Goal: Communication & Community: Answer question/provide support

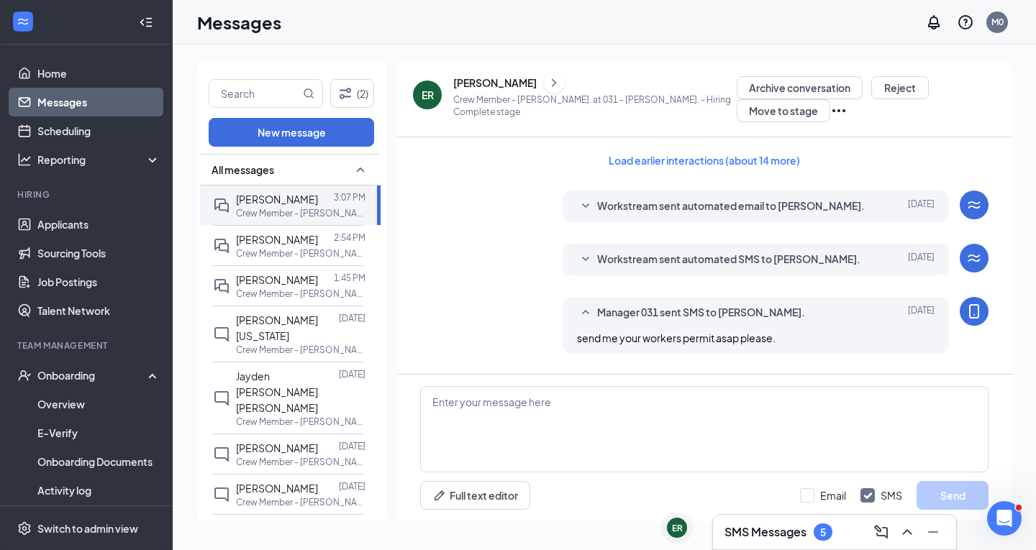
scroll to position [1223, 0]
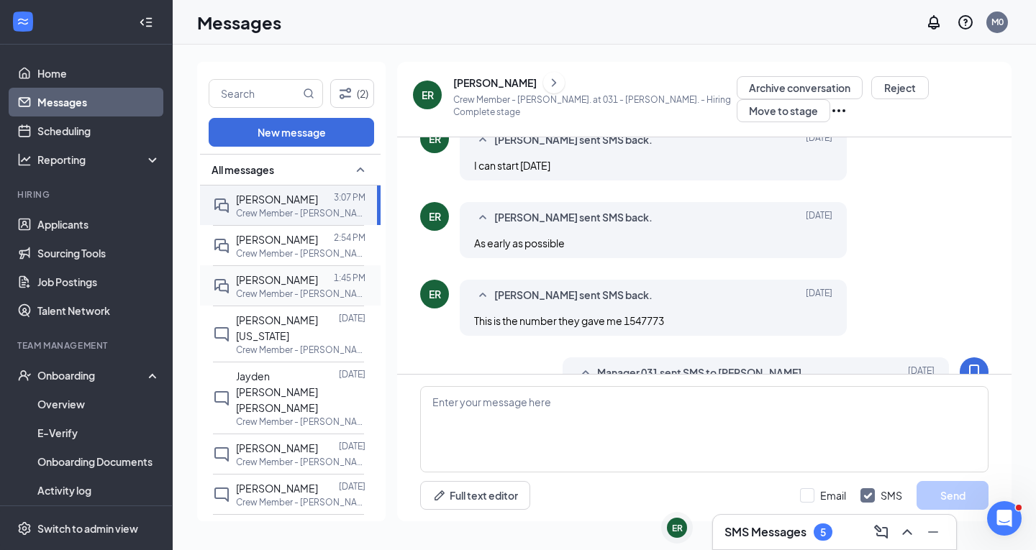
click at [329, 288] on div at bounding box center [326, 280] width 16 height 16
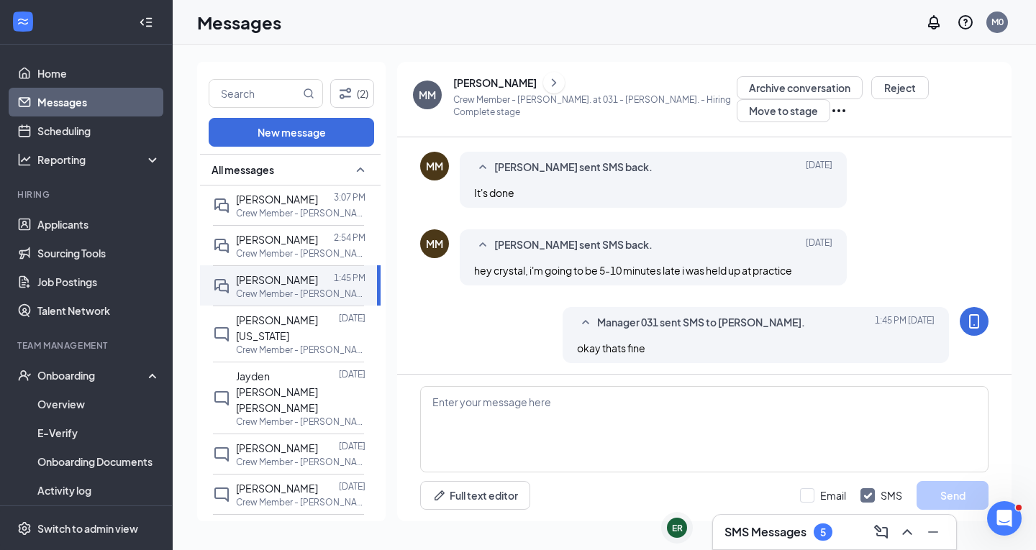
scroll to position [634, 0]
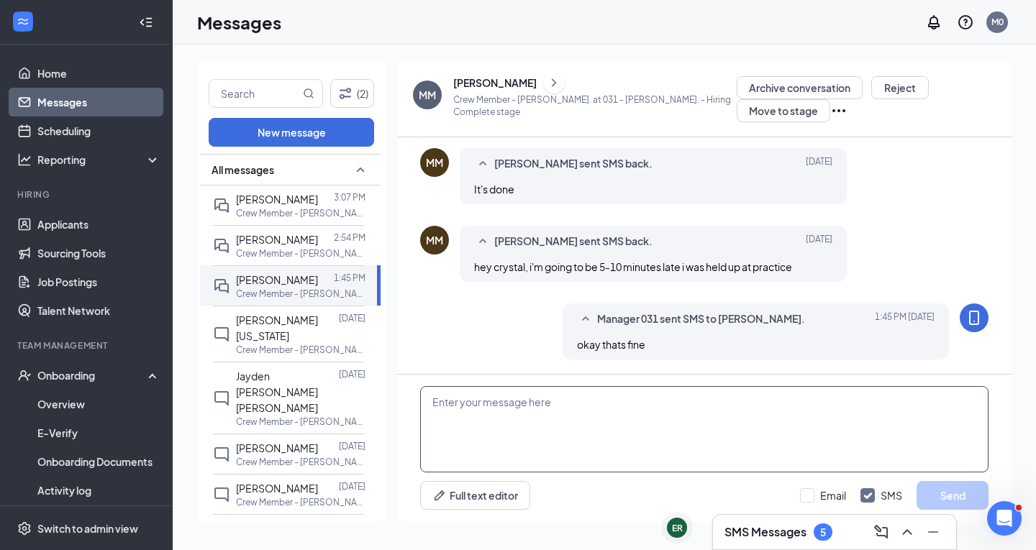
click at [496, 384] on div "Full text editor Email SMS Send" at bounding box center [704, 448] width 614 height 147
drag, startPoint x: 491, startPoint y: 388, endPoint x: 508, endPoint y: 406, distance: 24.4
click at [493, 392] on textarea at bounding box center [704, 429] width 568 height 86
type textarea "h"
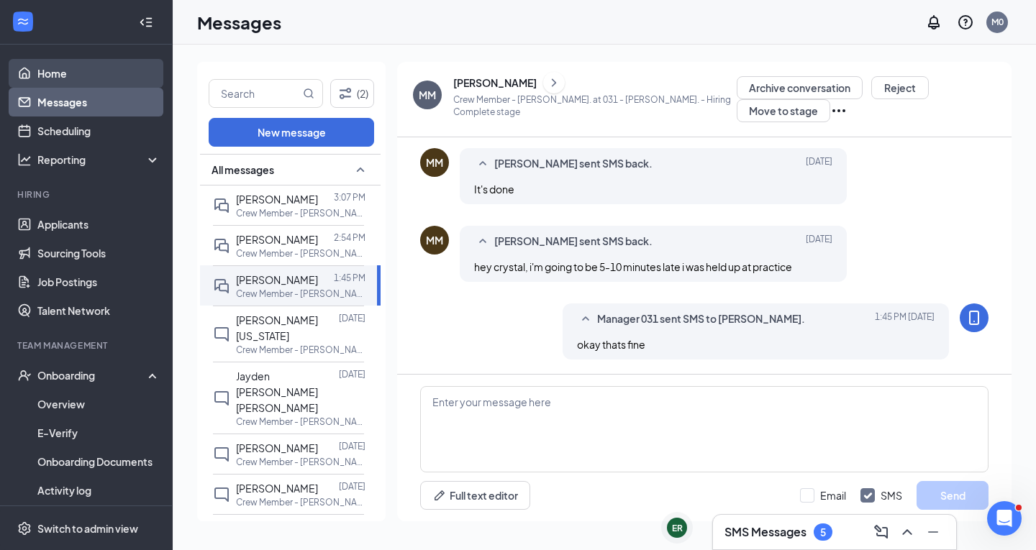
click at [83, 65] on link "Home" at bounding box center [98, 73] width 123 height 29
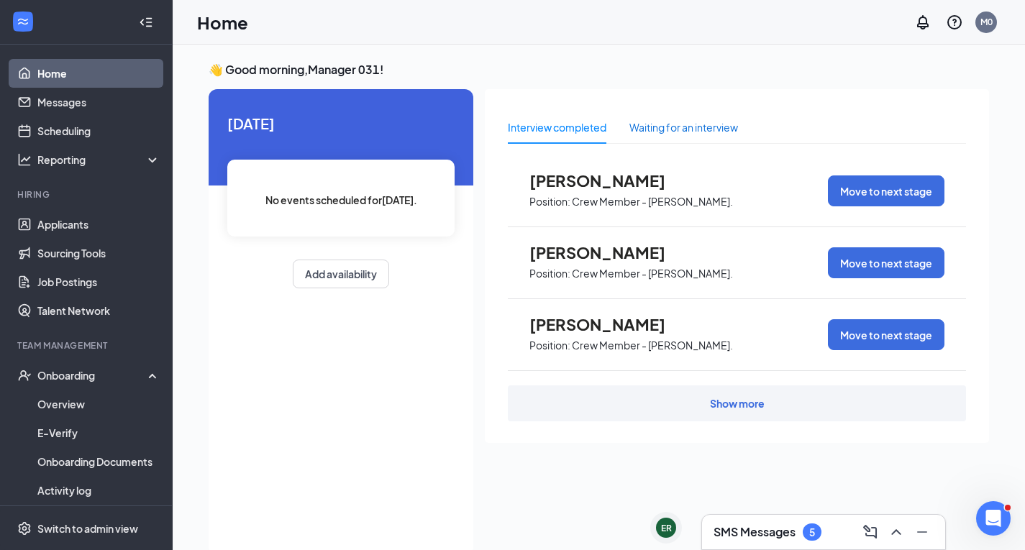
click at [659, 132] on div "Waiting for an interview" at bounding box center [683, 127] width 109 height 16
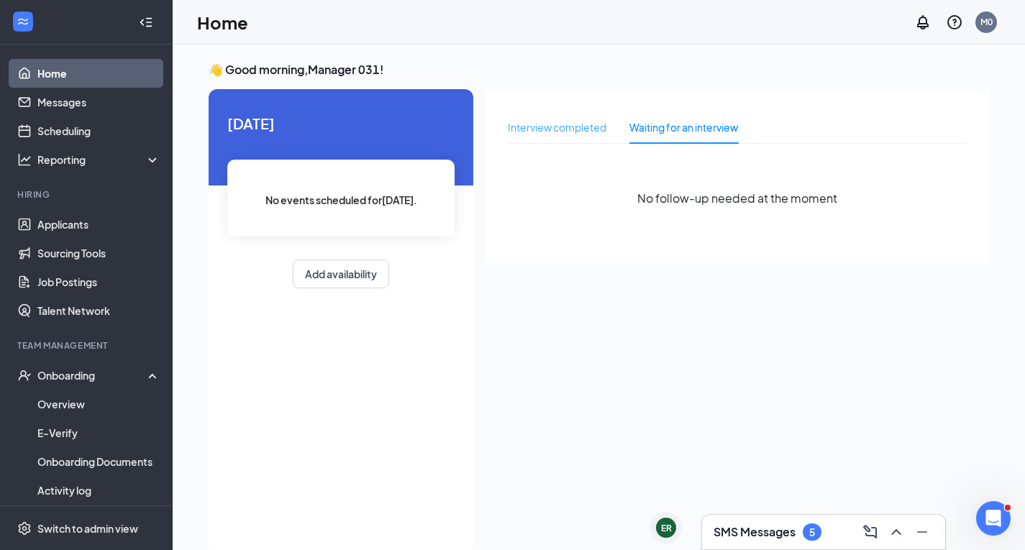
click at [552, 142] on div "Interview completed" at bounding box center [557, 127] width 99 height 33
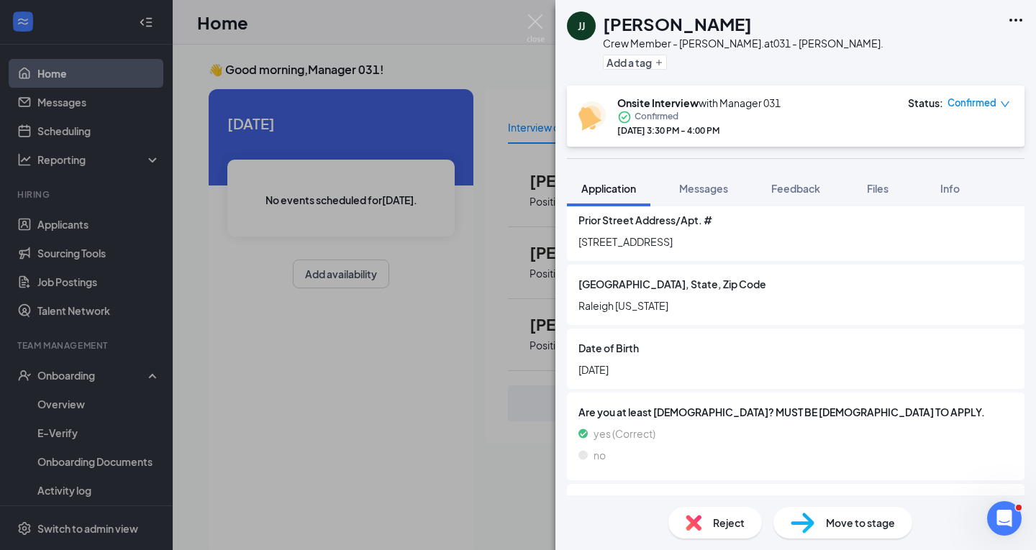
scroll to position [360, 0]
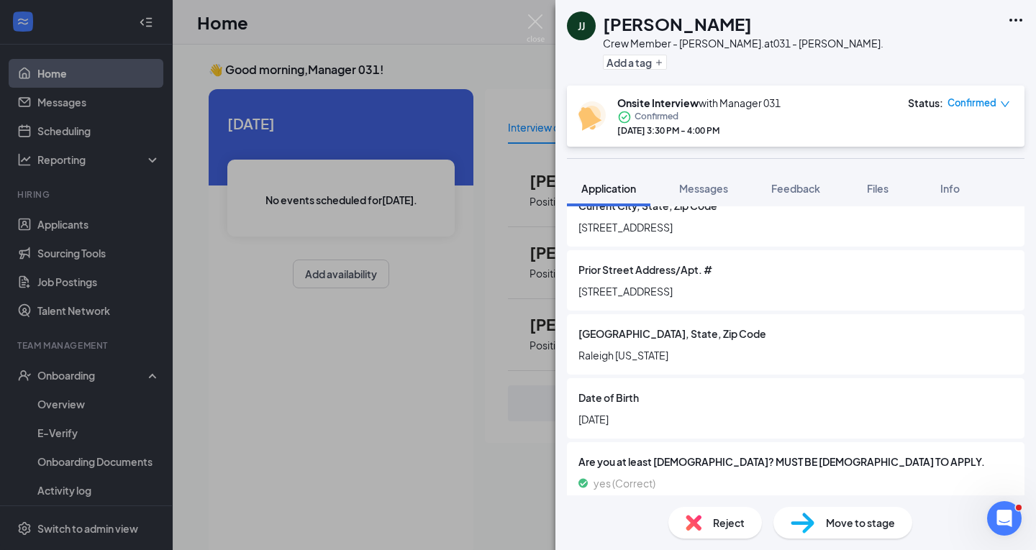
click at [660, 300] on div "Prior Street Address/Apt. # [GEOGRAPHIC_DATA]" at bounding box center [795, 280] width 457 height 60
click at [526, 31] on div "[PERSON_NAME] [PERSON_NAME] Crew Member - [PERSON_NAME]. at 031 - [PERSON_NAME]…" at bounding box center [518, 275] width 1036 height 550
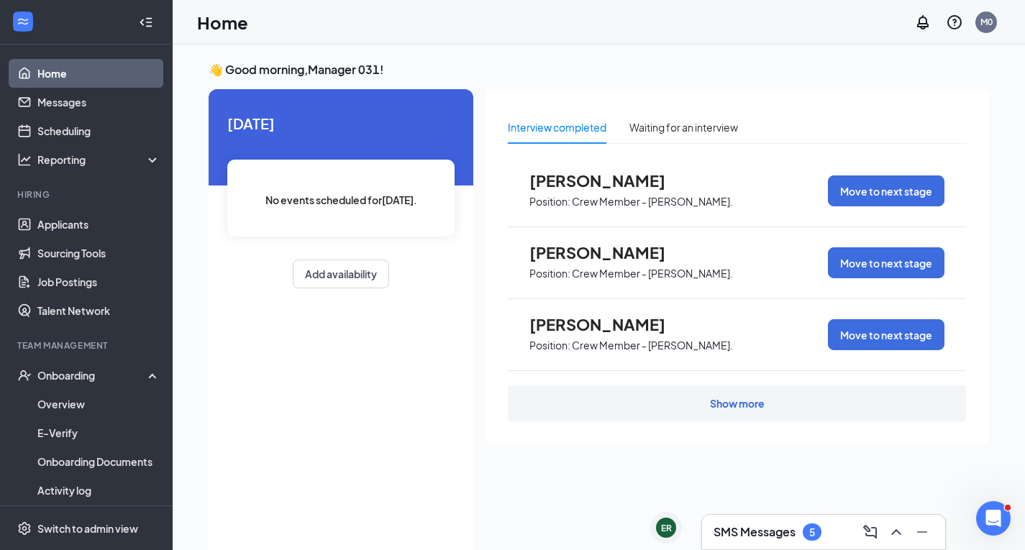
click at [590, 270] on p "Crew Member - [PERSON_NAME]." at bounding box center [652, 274] width 161 height 14
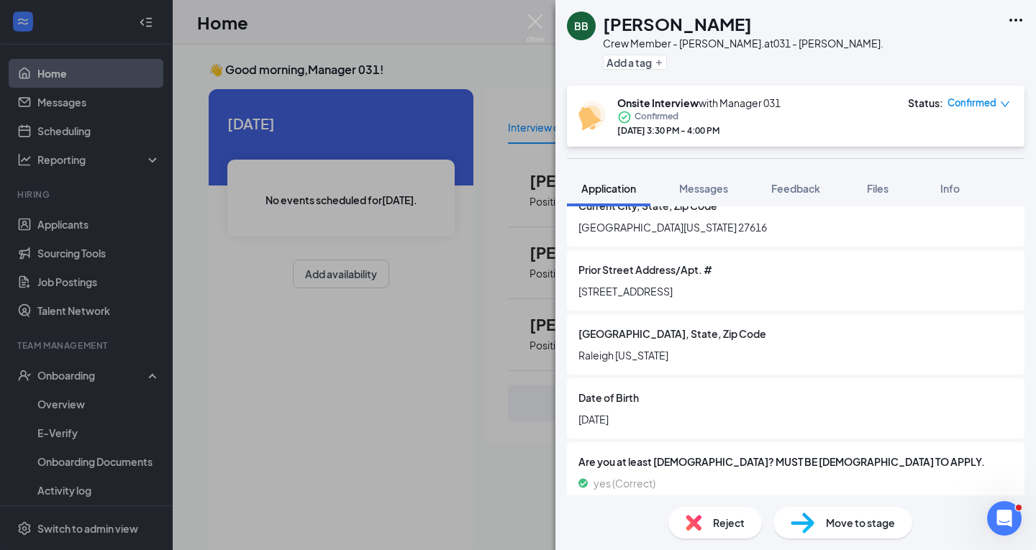
scroll to position [432, 0]
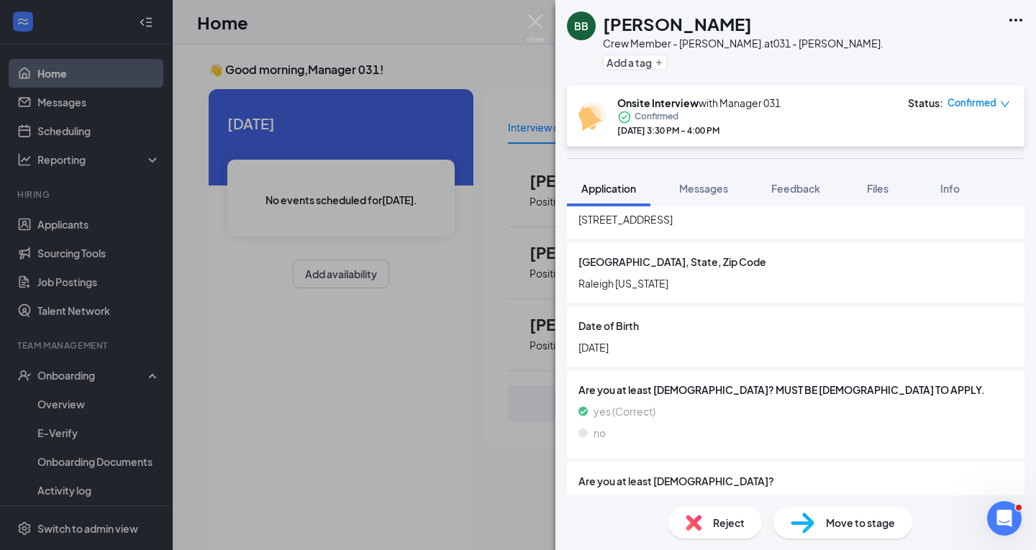
click at [316, 268] on div "BB [PERSON_NAME] Crew Member - [PERSON_NAME]. at 031 - [PERSON_NAME]. Add a tag…" at bounding box center [518, 275] width 1036 height 550
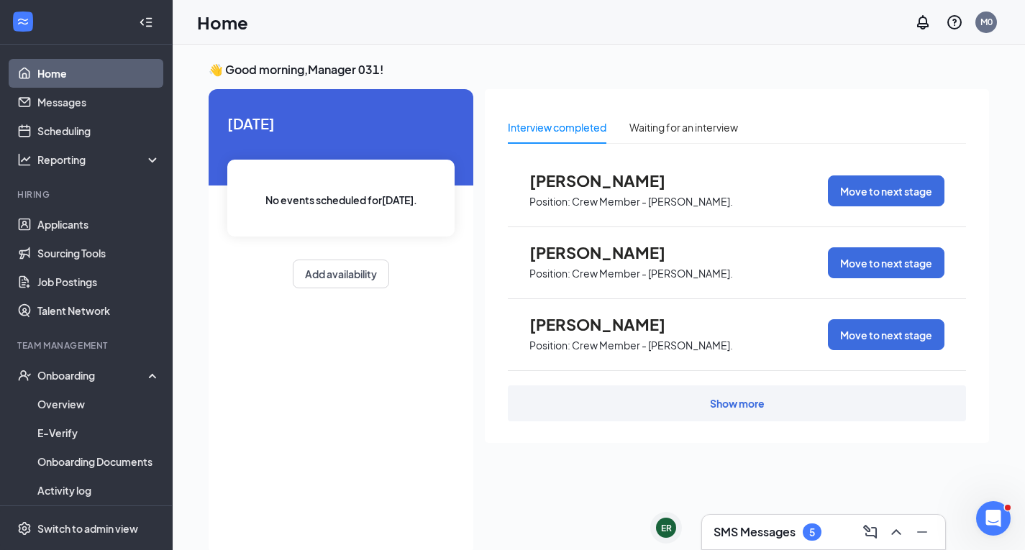
click at [600, 324] on span "[PERSON_NAME]" at bounding box center [608, 324] width 158 height 19
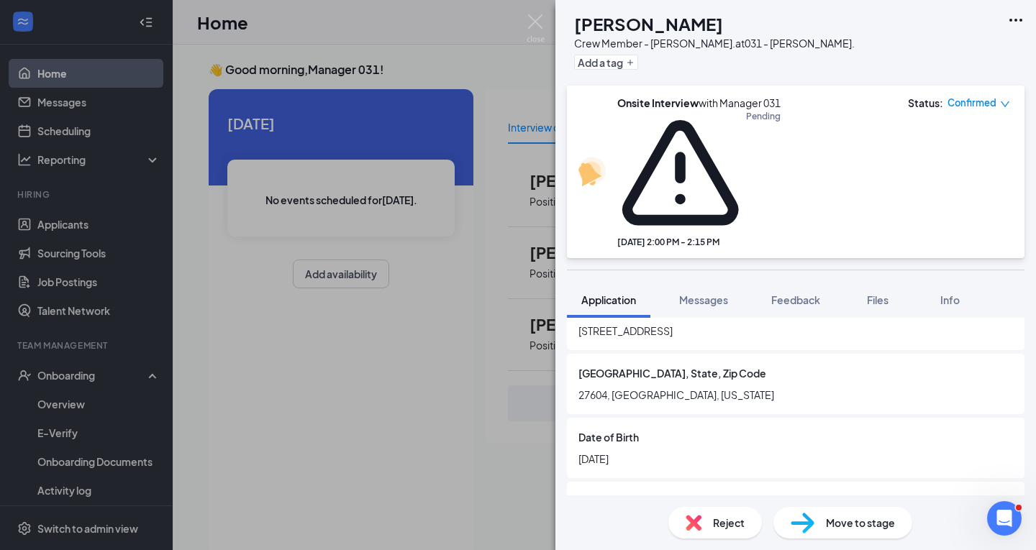
scroll to position [503, 0]
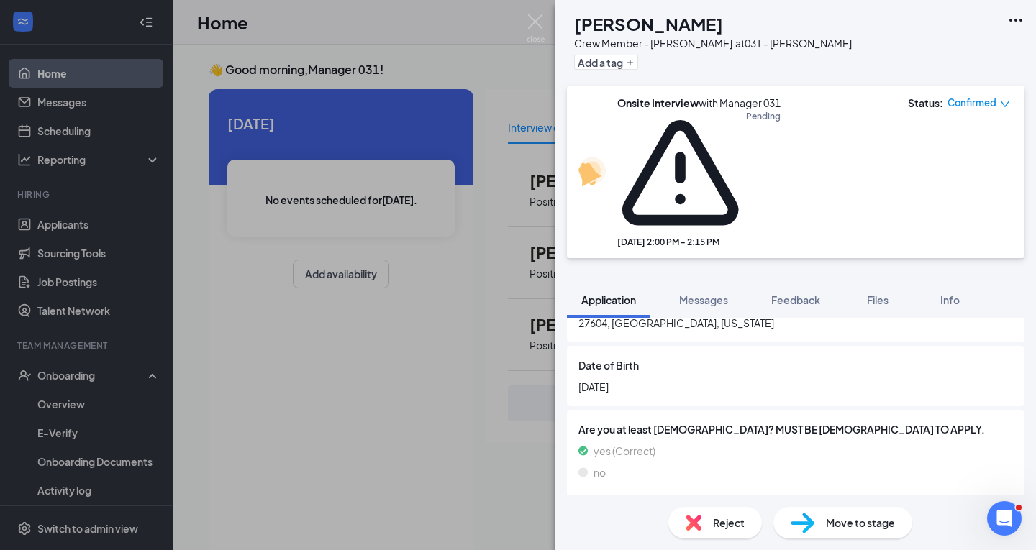
click at [465, 306] on div "ZG [PERSON_NAME] Crew Member - [PERSON_NAME]. at 031 - [PERSON_NAME]. Add a tag…" at bounding box center [518, 275] width 1036 height 550
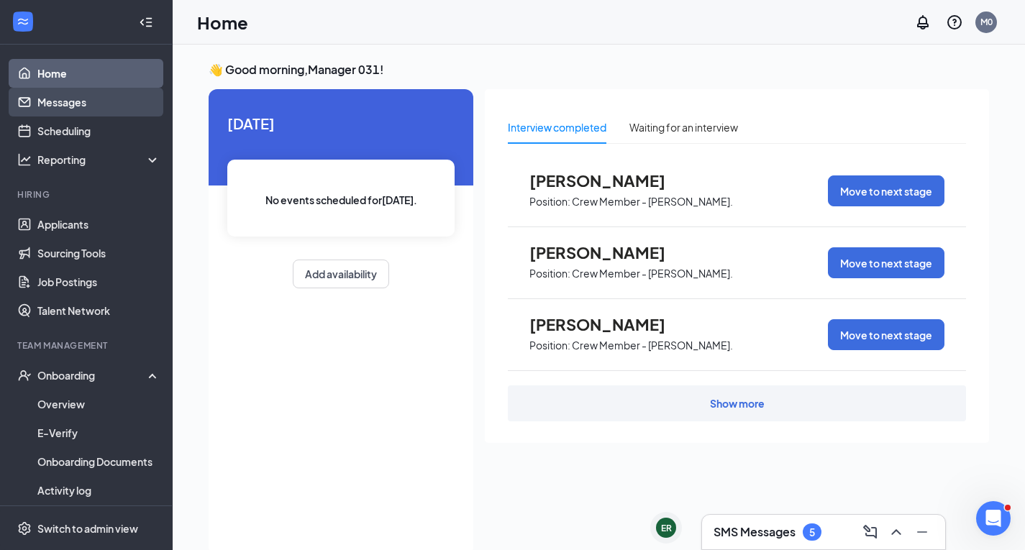
click at [111, 102] on link "Messages" at bounding box center [98, 102] width 123 height 29
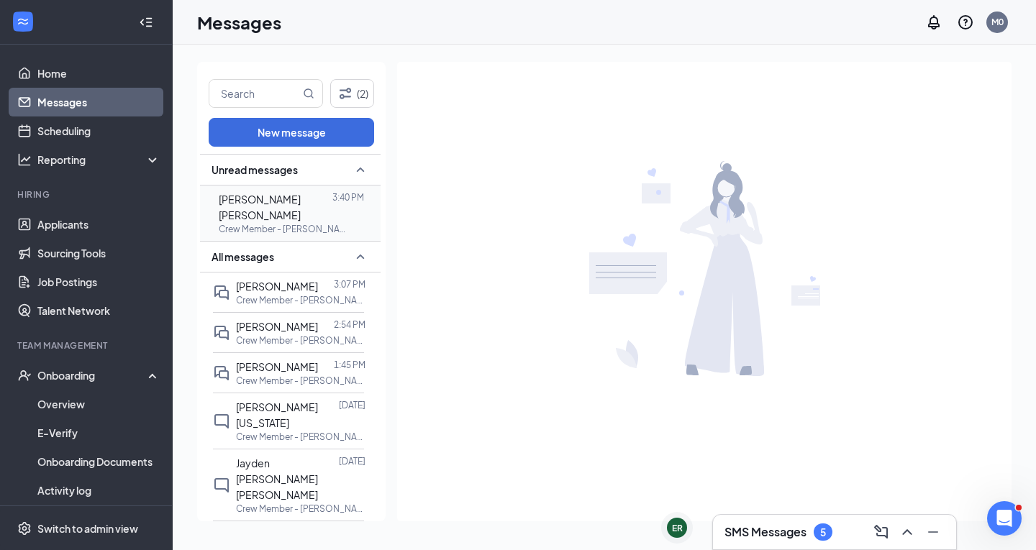
click at [288, 223] on p "Crew Member - [PERSON_NAME]. at 031 - [PERSON_NAME]." at bounding box center [283, 229] width 129 height 12
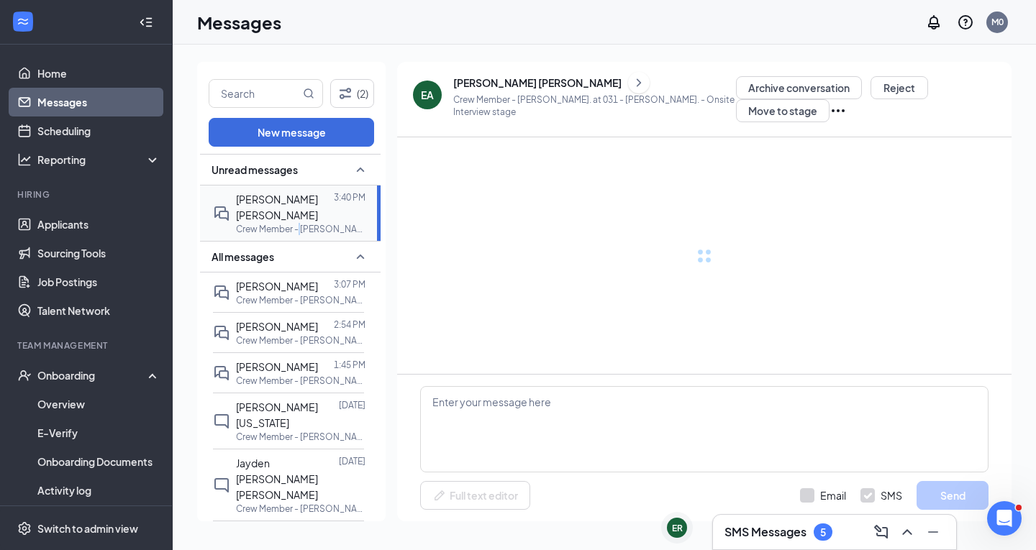
click at [301, 231] on p "Crew Member - [PERSON_NAME]. at 031 - [PERSON_NAME]." at bounding box center [300, 229] width 129 height 12
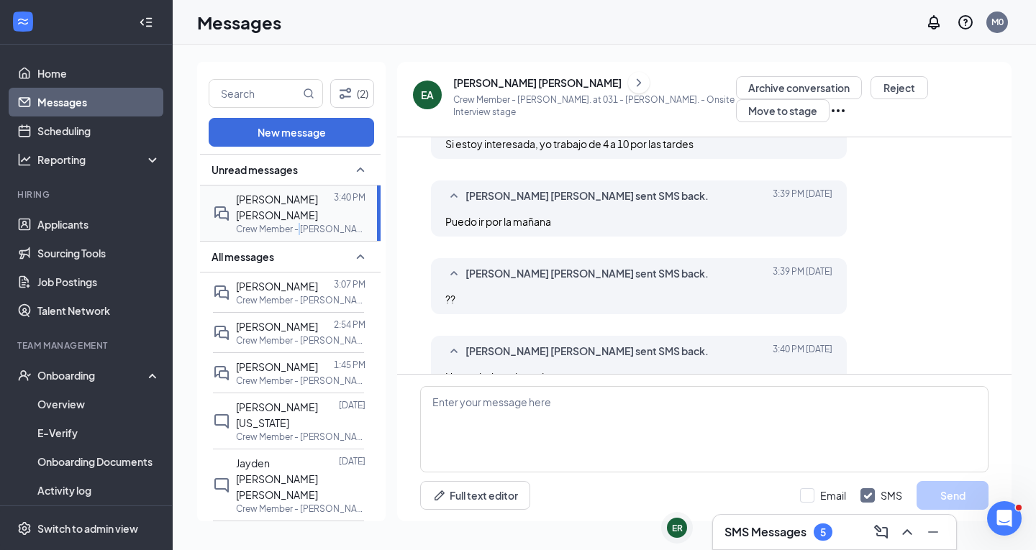
scroll to position [329, 0]
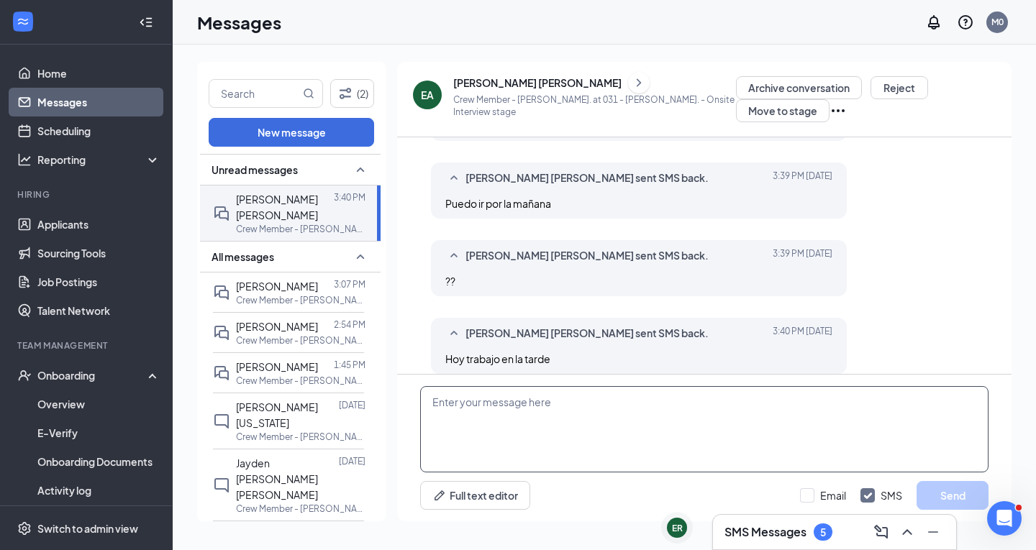
click at [590, 406] on textarea at bounding box center [704, 429] width 568 height 86
click at [619, 353] on div "[PERSON_NAME] [PERSON_NAME] sent SMS back. [DATE] 3:40 PM Hoy trabajo en la tar…" at bounding box center [639, 346] width 416 height 56
click at [602, 420] on textarea at bounding box center [704, 429] width 568 height 86
drag, startPoint x: 490, startPoint y: 395, endPoint x: 485, endPoint y: 409, distance: 14.6
click at [485, 409] on textarea "Si manana esta bien" at bounding box center [704, 429] width 568 height 86
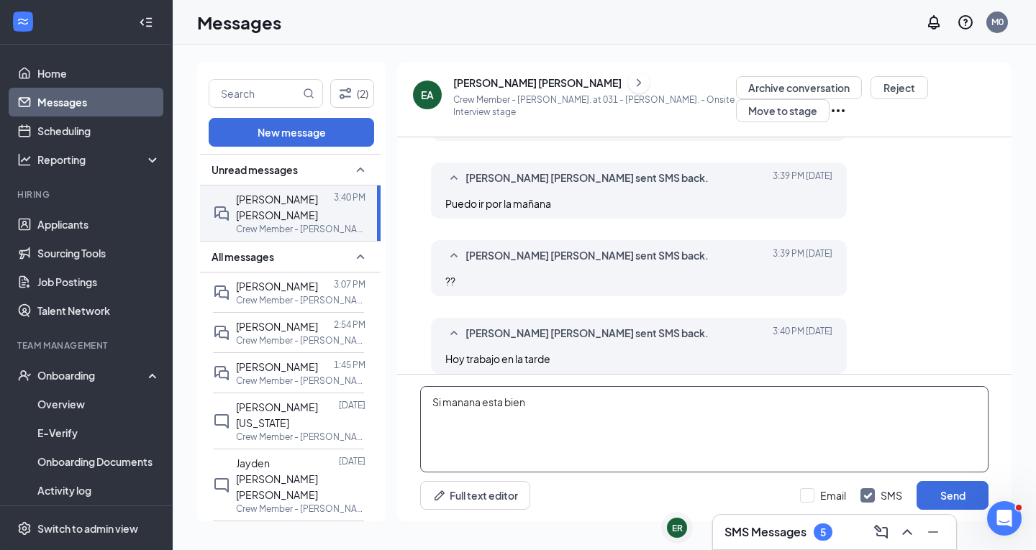
click at [475, 404] on textarea "Si manana esta bien" at bounding box center [704, 429] width 568 height 86
click at [616, 398] on textarea "Si manana esta bien" at bounding box center [704, 429] width 568 height 86
type textarea "Si manana esta bien"
click at [969, 493] on button "Send" at bounding box center [952, 495] width 72 height 29
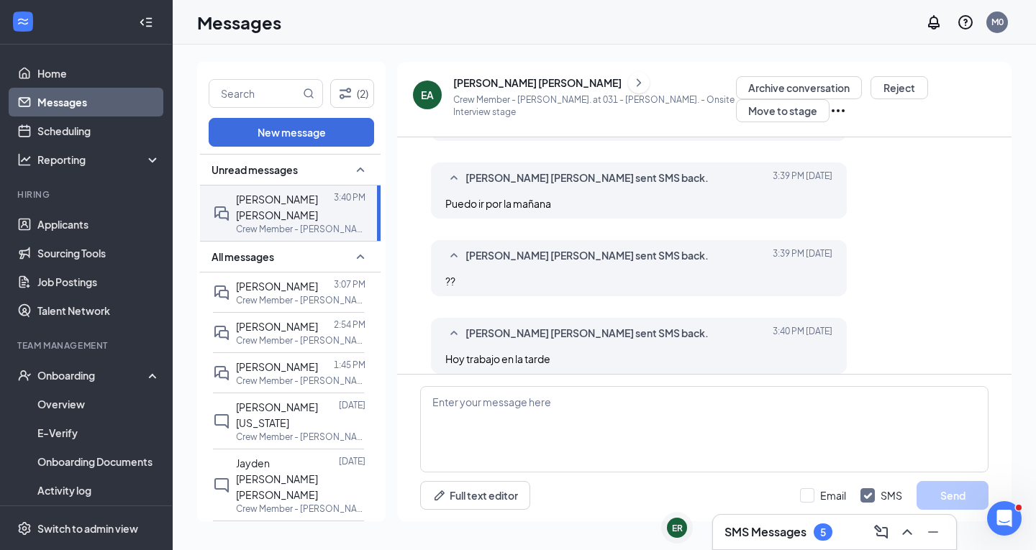
scroll to position [406, 0]
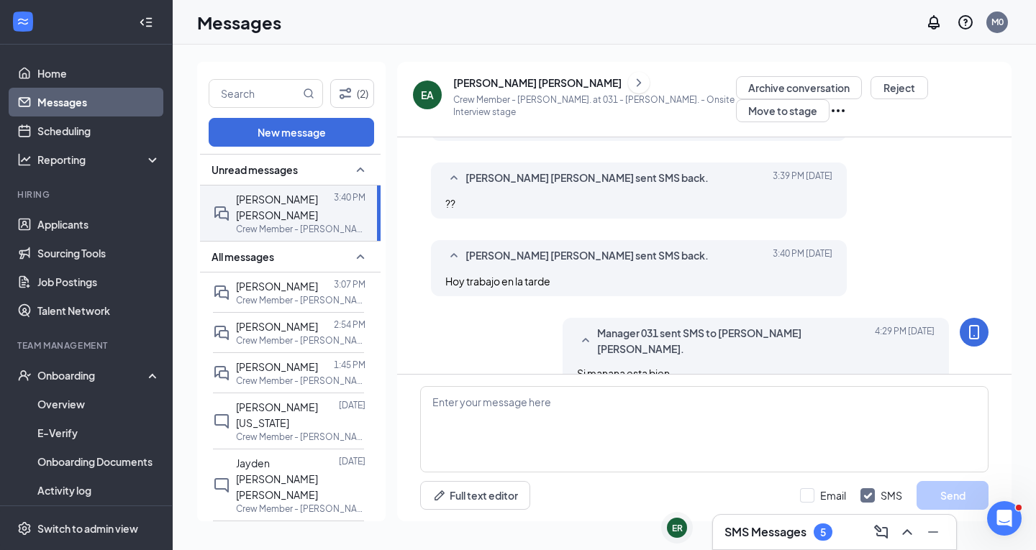
click at [469, 334] on div "Manager 031 sent SMS to [PERSON_NAME] [PERSON_NAME]. [DATE] 4:29 PM Si manana e…" at bounding box center [704, 357] width 568 height 78
click at [581, 416] on textarea at bounding box center [704, 429] width 568 height 86
click at [492, 329] on div "Manager 031 sent SMS to [PERSON_NAME] [PERSON_NAME]. [DATE] 4:29 PM Si manana e…" at bounding box center [704, 357] width 568 height 78
click at [524, 437] on textarea at bounding box center [704, 429] width 568 height 86
click at [501, 332] on div "Manager 031 sent SMS to [PERSON_NAME] [PERSON_NAME]. [DATE] 4:29 PM Si manana e…" at bounding box center [704, 357] width 568 height 78
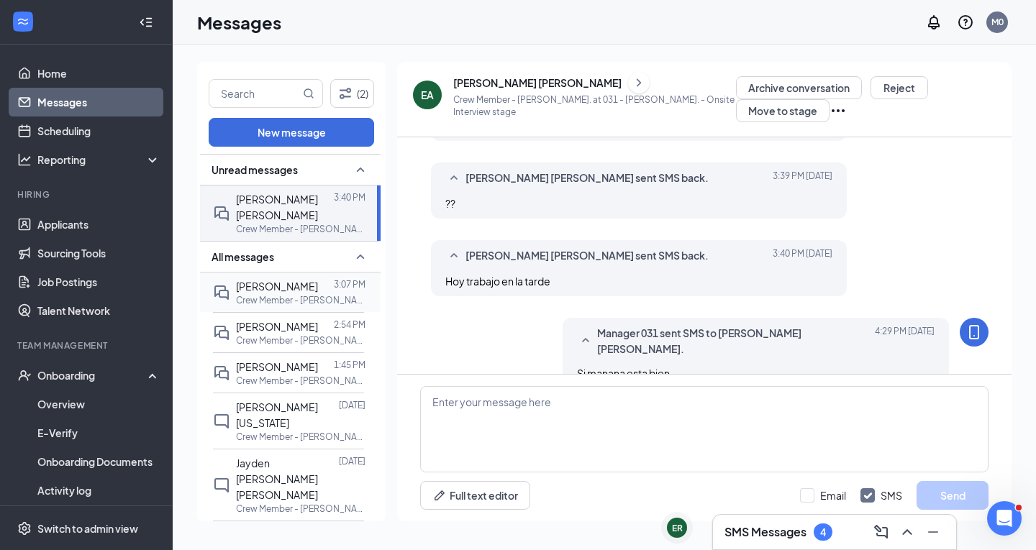
click at [294, 294] on div "[PERSON_NAME]" at bounding box center [277, 286] width 82 height 16
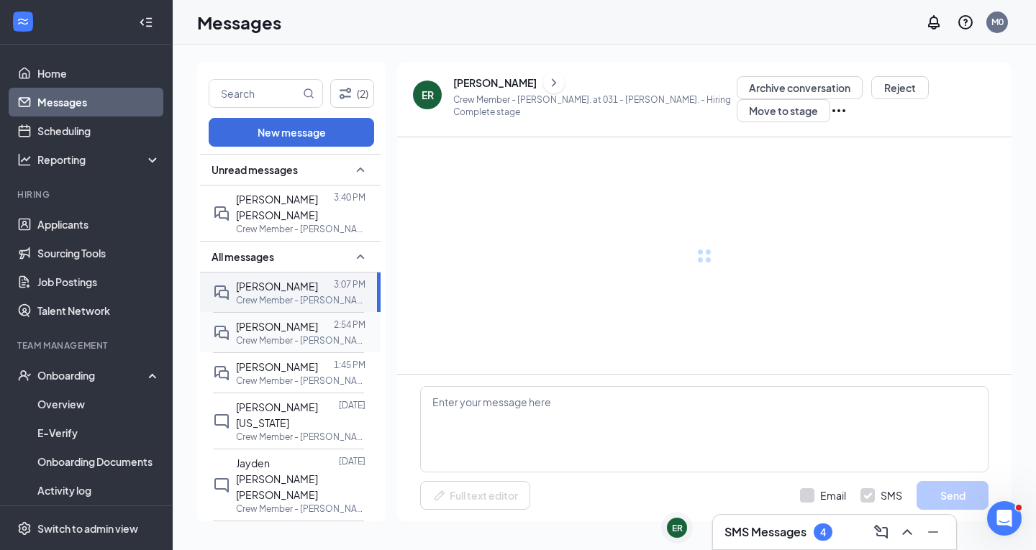
click at [293, 347] on p "Crew Member - [PERSON_NAME]. at 031 - [PERSON_NAME]." at bounding box center [300, 340] width 129 height 12
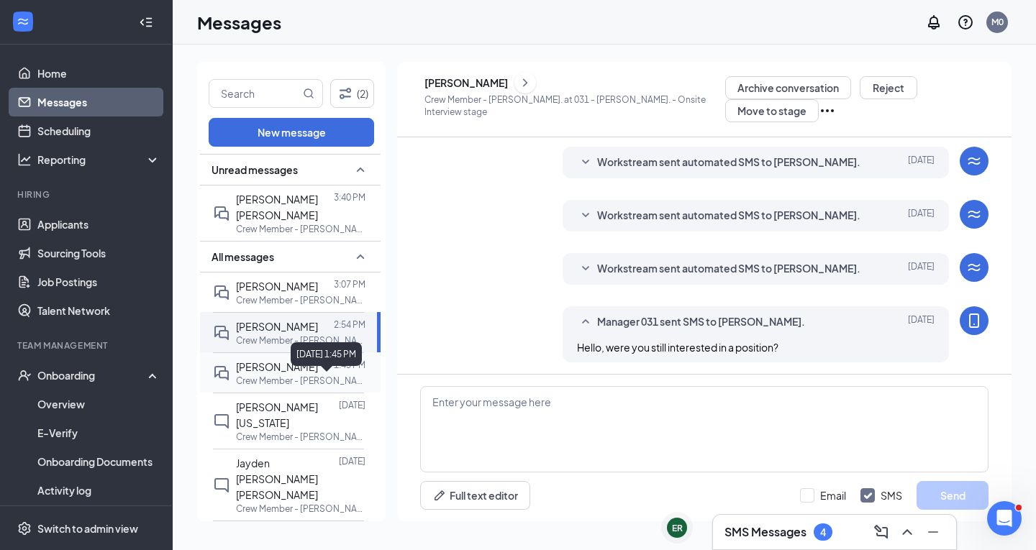
scroll to position [459, 0]
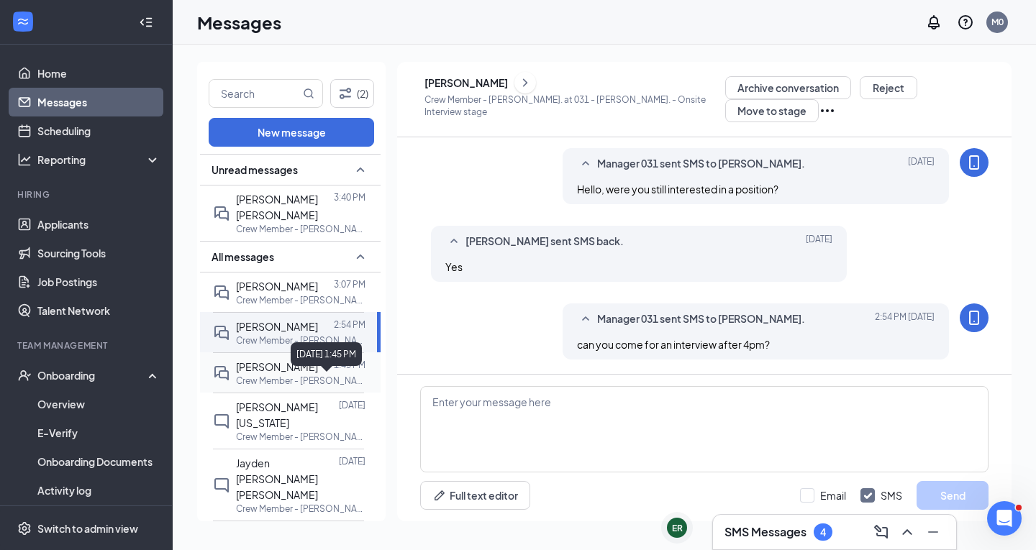
click at [281, 387] on p "Crew Member - [PERSON_NAME]. at 031 - [PERSON_NAME]." at bounding box center [300, 381] width 129 height 12
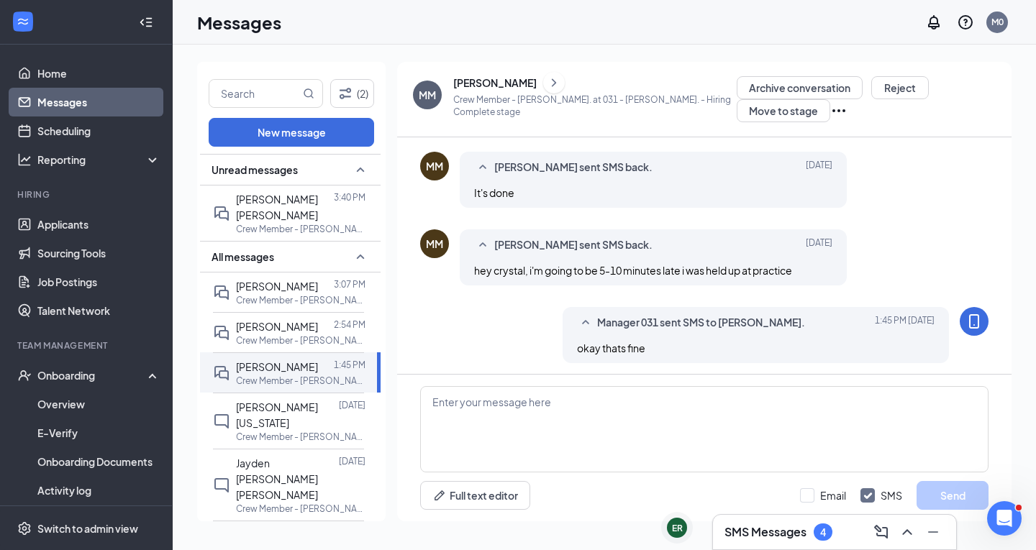
scroll to position [634, 0]
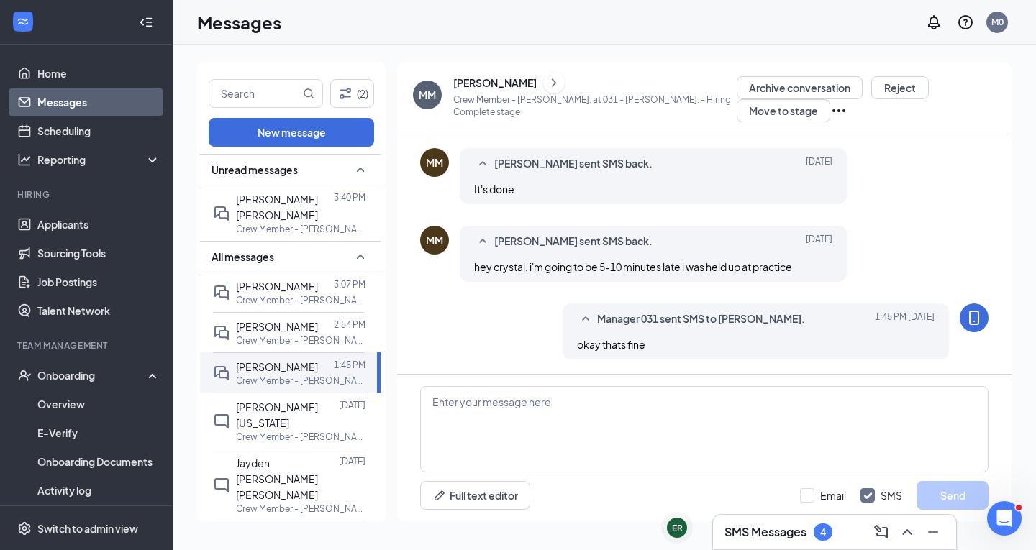
click at [473, 330] on div "Manager 031 sent SMS to [PERSON_NAME]. [DATE] 1:45 PM okay thats fine" at bounding box center [704, 335] width 568 height 63
click at [637, 310] on div "Manager 031 sent SMS to [PERSON_NAME]. [DATE] 1:45 PM okay thats fine" at bounding box center [755, 332] width 387 height 56
click at [465, 402] on textarea at bounding box center [704, 429] width 568 height 86
click at [326, 347] on p "Crew Member - [PERSON_NAME]. at 031 - [PERSON_NAME]." at bounding box center [300, 340] width 129 height 12
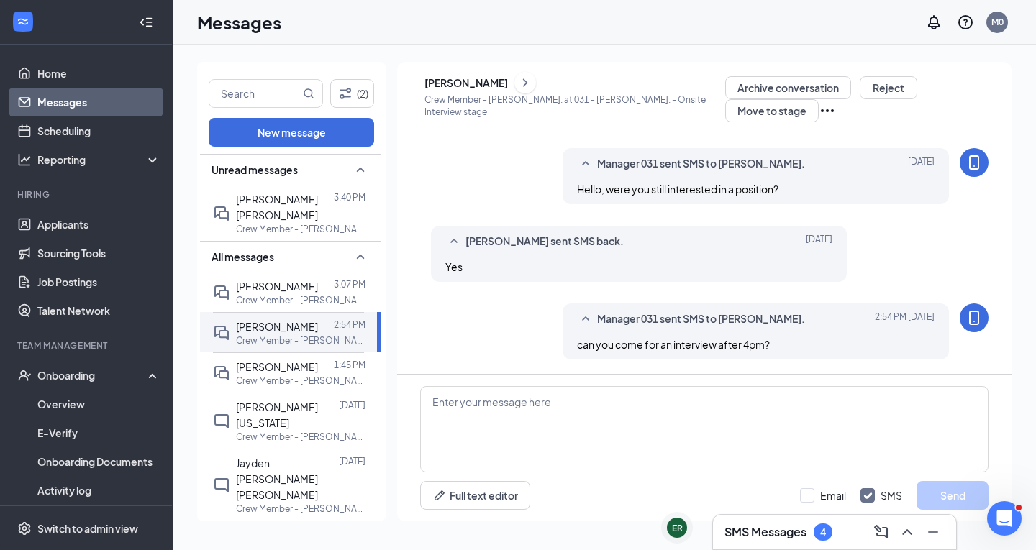
scroll to position [464, 0]
click at [524, 324] on div "Manager 031 sent SMS to [PERSON_NAME]. [DATE] 2:54 PM can you come for an inter…" at bounding box center [704, 335] width 568 height 63
click at [293, 373] on span "[PERSON_NAME]" at bounding box center [277, 366] width 82 height 13
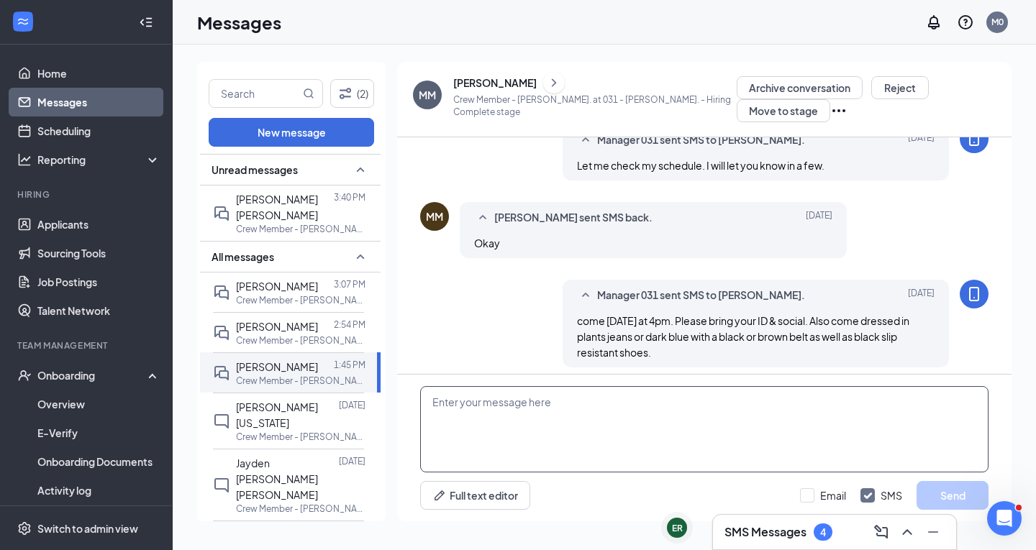
click at [579, 425] on textarea at bounding box center [704, 429] width 568 height 86
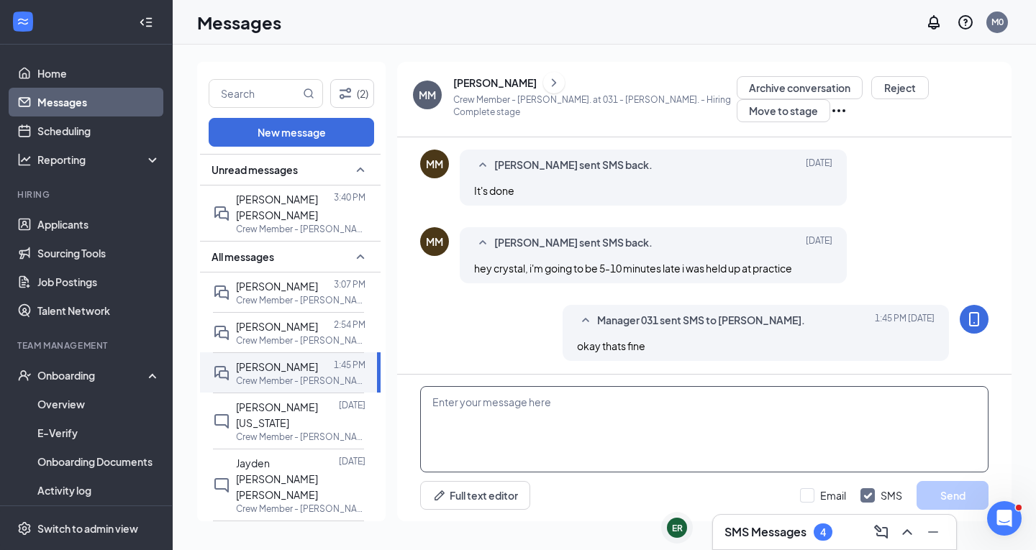
scroll to position [634, 0]
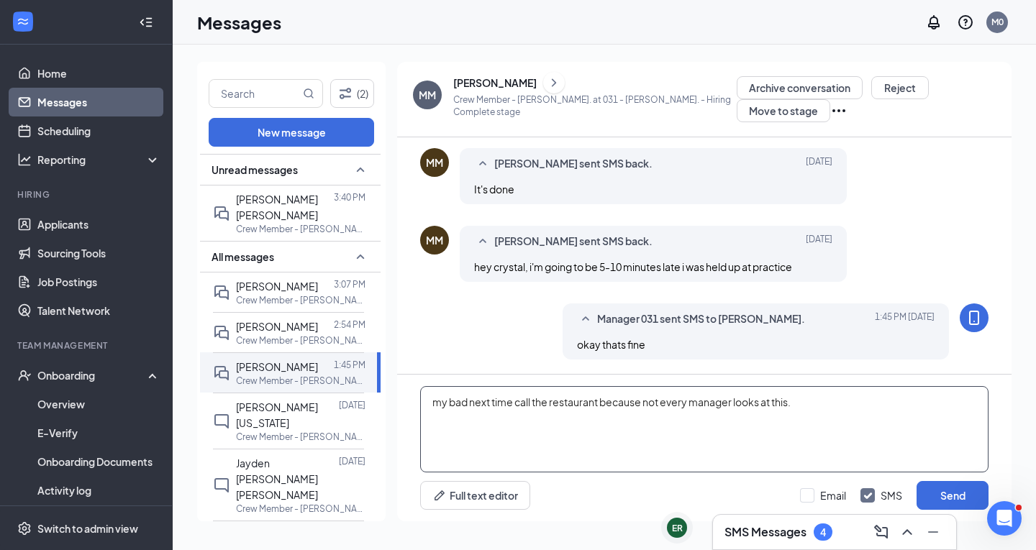
click at [790, 429] on textarea "my bad next time call the restaurant because not every manager looks at this." at bounding box center [704, 429] width 568 height 86
click at [846, 411] on textarea "my bad next time call the restaurant because not every manager looks at this." at bounding box center [704, 429] width 568 height 86
type textarea "my bad next time call the restaurant because not every manager looks at this."
click at [934, 489] on button "Send" at bounding box center [952, 495] width 72 height 29
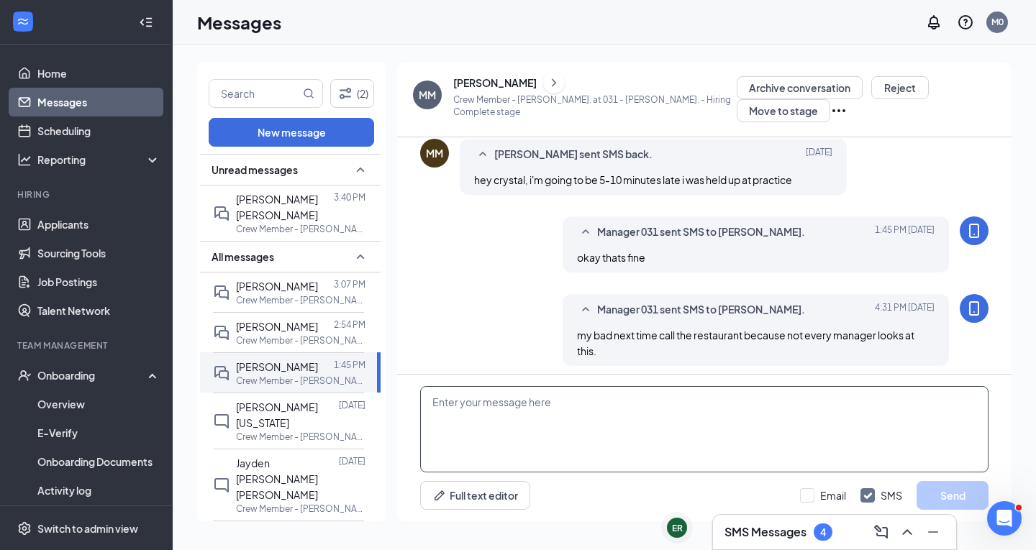
scroll to position [727, 0]
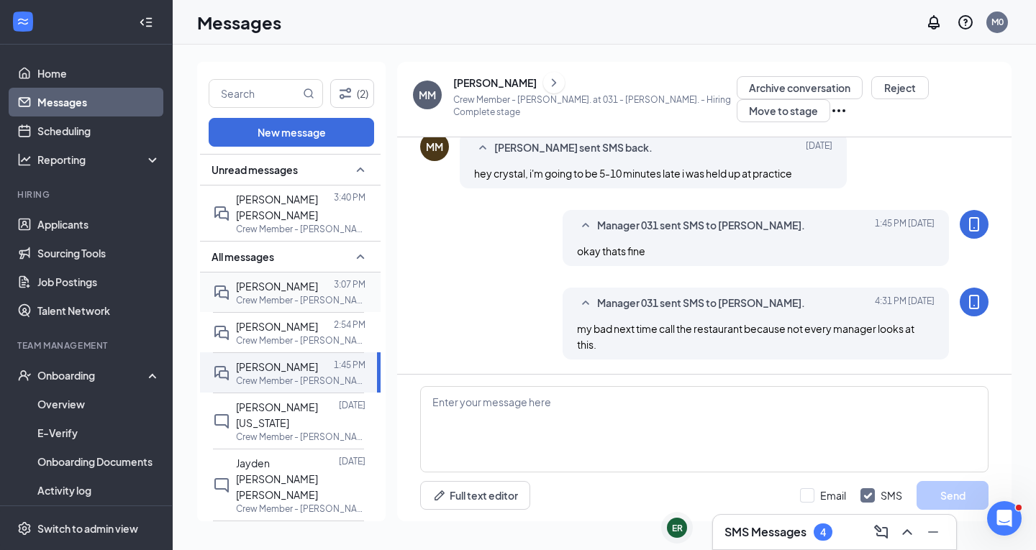
click at [261, 294] on div "[PERSON_NAME]" at bounding box center [277, 286] width 82 height 16
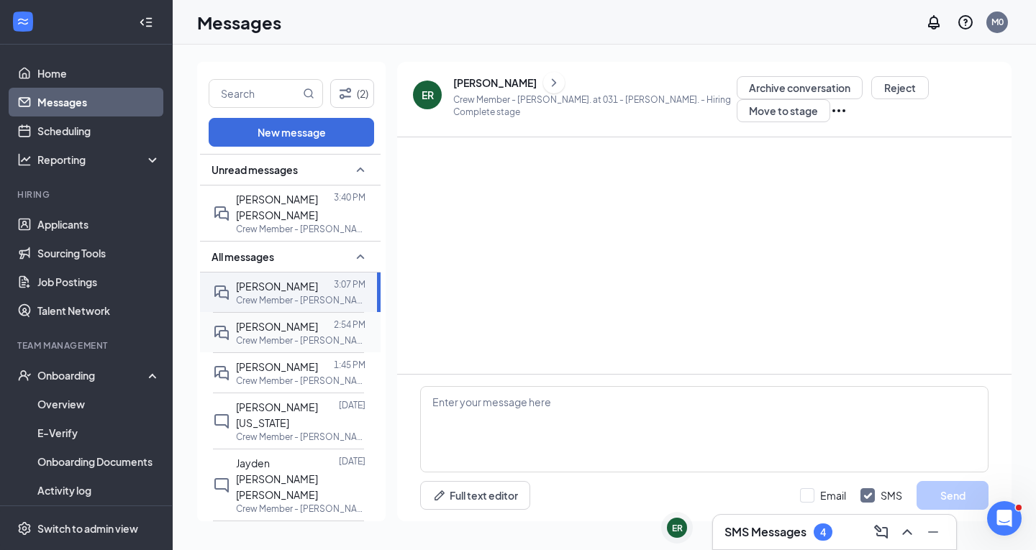
click at [271, 347] on p "Crew Member - [PERSON_NAME]. at 031 - [PERSON_NAME]." at bounding box center [300, 340] width 129 height 12
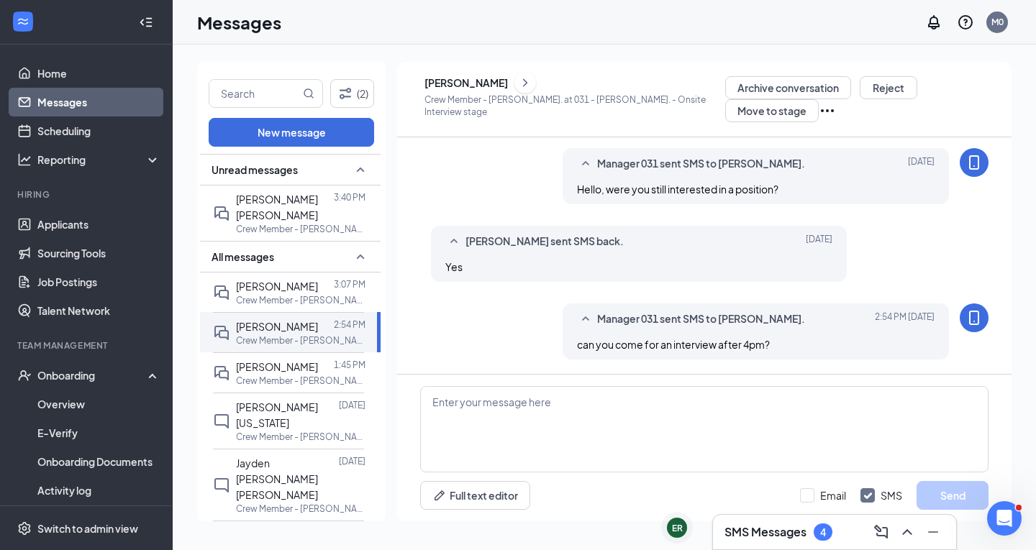
scroll to position [464, 0]
click at [304, 221] on div "[PERSON_NAME] [PERSON_NAME]" at bounding box center [285, 207] width 98 height 32
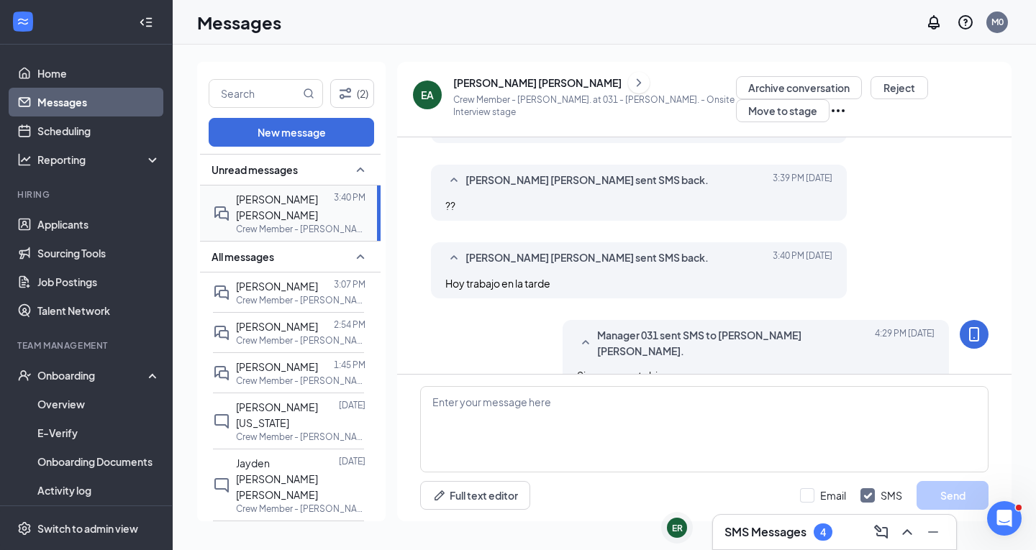
scroll to position [406, 0]
